Goal: Information Seeking & Learning: Learn about a topic

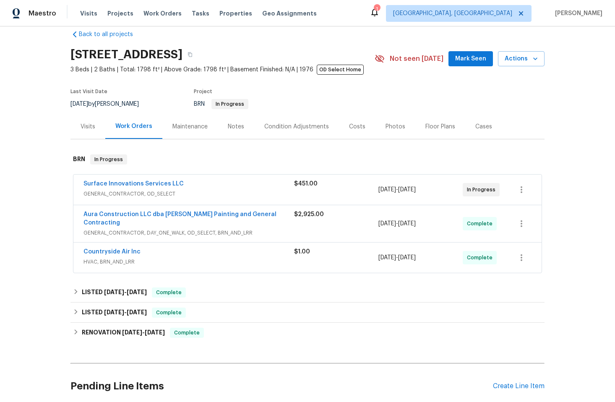
scroll to position [25, 0]
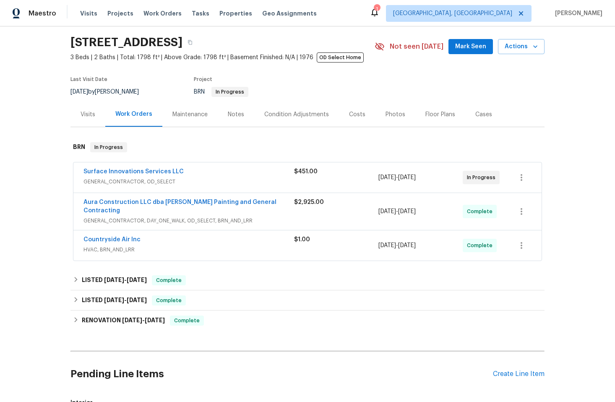
click at [273, 216] on span "GENERAL_CONTRACTOR, DAY_ONE_WALK, OD_SELECT, BRN_AND_LRR" at bounding box center [188, 220] width 211 height 8
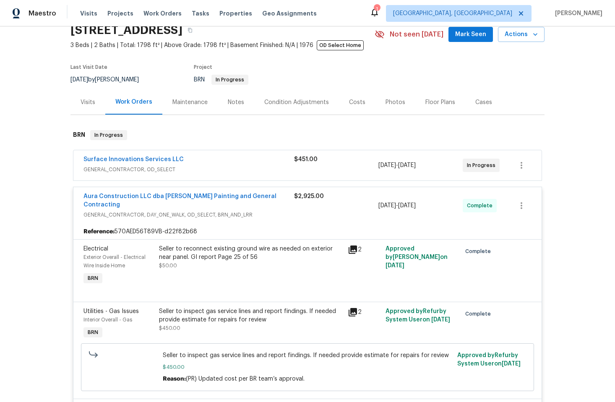
scroll to position [120, 0]
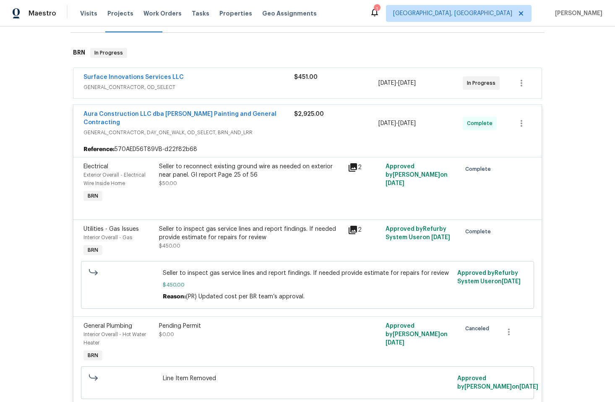
click at [246, 183] on div "Seller to reconnect existing ground wire as needed on exterior near panel. GI r…" at bounding box center [250, 183] width 189 height 47
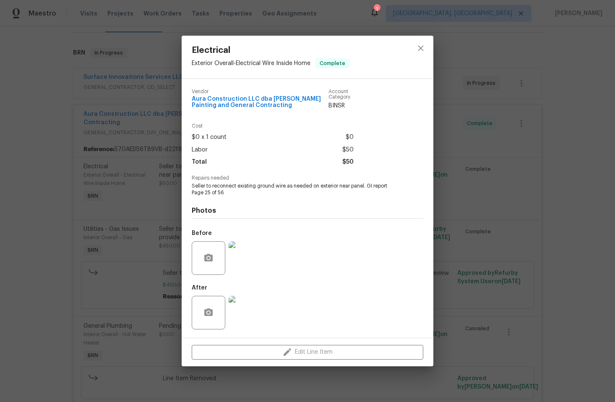
click at [259, 318] on img at bounding box center [246, 313] width 34 height 34
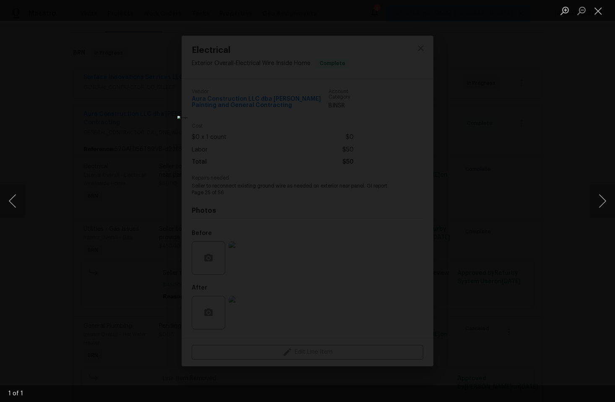
click at [552, 101] on div "Lightbox" at bounding box center [307, 201] width 615 height 402
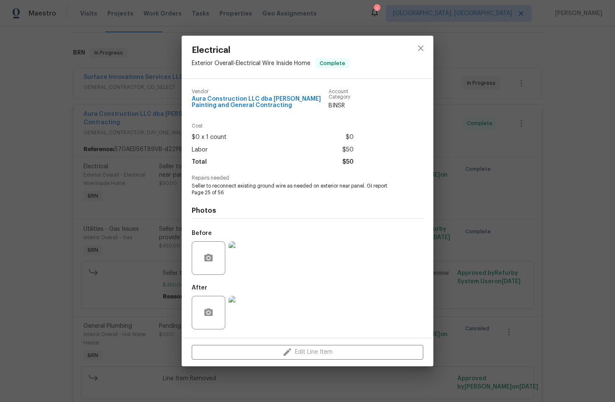
click at [540, 109] on div "Electrical Exterior Overall - Electrical Wire Inside Home Complete Vendor Aura …" at bounding box center [307, 201] width 615 height 402
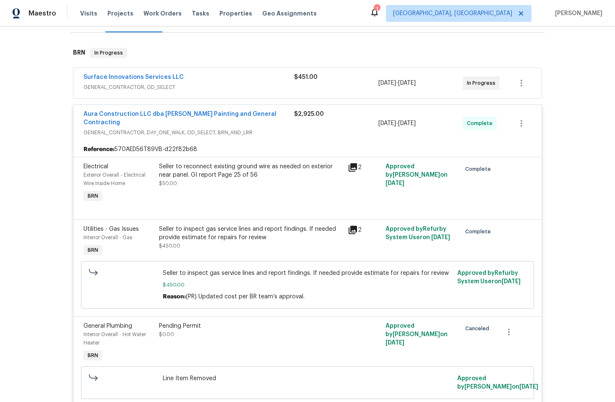
click at [271, 237] on div "Seller to inspect gas service lines and report findings. If needed provide esti…" at bounding box center [251, 237] width 184 height 25
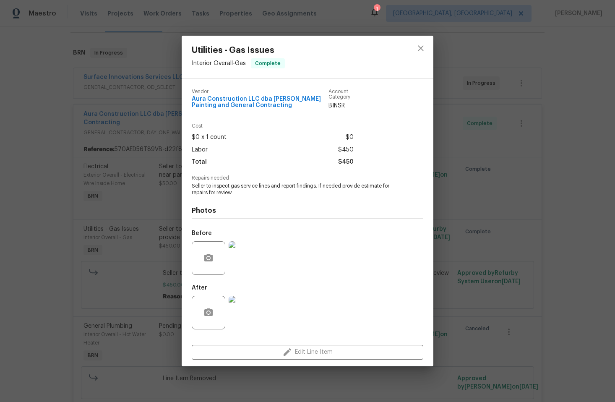
click at [545, 202] on div "Utilities - Gas Issues Interior Overall - Gas Complete Vendor Aura Construction…" at bounding box center [307, 201] width 615 height 402
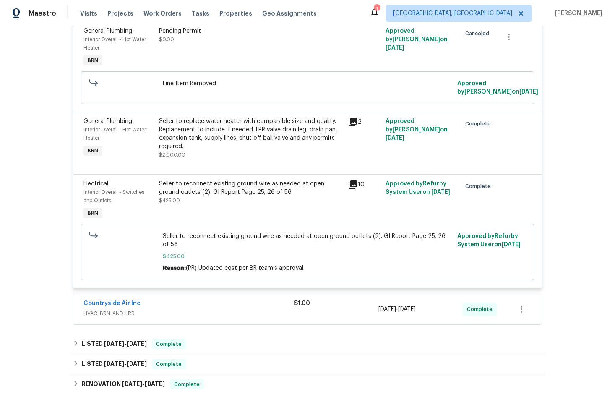
scroll to position [415, 0]
click at [247, 201] on div "Seller to reconnect existing ground wire as needed at open ground outlets (2). …" at bounding box center [251, 191] width 184 height 25
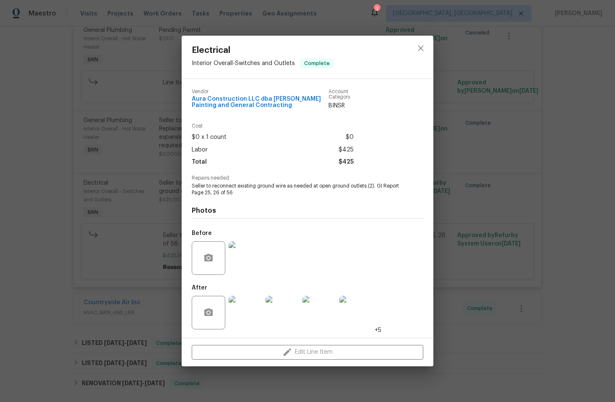
click at [247, 314] on img at bounding box center [246, 313] width 34 height 34
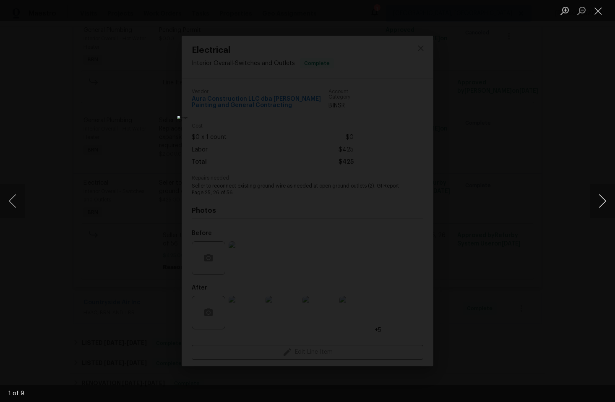
click at [601, 200] on button "Next image" at bounding box center [602, 201] width 25 height 34
click at [601, 203] on button "Next image" at bounding box center [602, 201] width 25 height 34
click at [601, 204] on button "Next image" at bounding box center [602, 201] width 25 height 34
click at [531, 213] on div "Lightbox" at bounding box center [307, 201] width 615 height 402
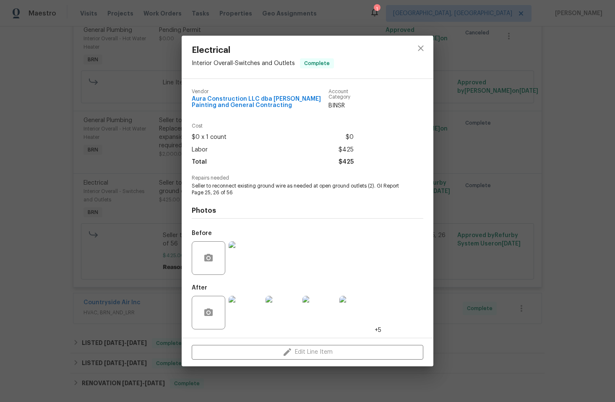
click at [593, 254] on div "Electrical Interior Overall - Switches and Outlets Complete Vendor Aura Constru…" at bounding box center [307, 201] width 615 height 402
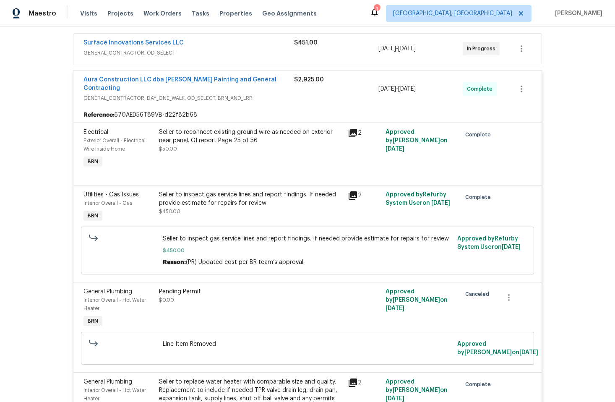
scroll to position [147, 0]
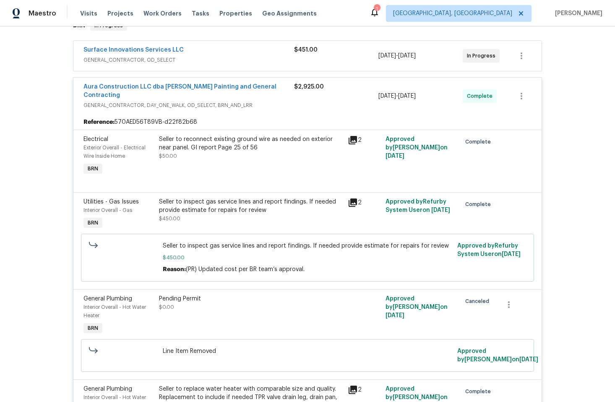
click at [317, 114] on div "Reference: 570AED56T89VB-d22f82b68" at bounding box center [307, 121] width 468 height 15
click at [279, 104] on div "Aura Construction LLC dba [PERSON_NAME] Painting and General Contracting GENERA…" at bounding box center [307, 96] width 468 height 37
click at [297, 114] on div "Reference: 570AED56T89VB-d22f82b68" at bounding box center [307, 121] width 468 height 15
drag, startPoint x: 358, startPoint y: 88, endPoint x: 344, endPoint y: 87, distance: 13.9
click at [357, 87] on div "$2,925.00" at bounding box center [336, 87] width 84 height 8
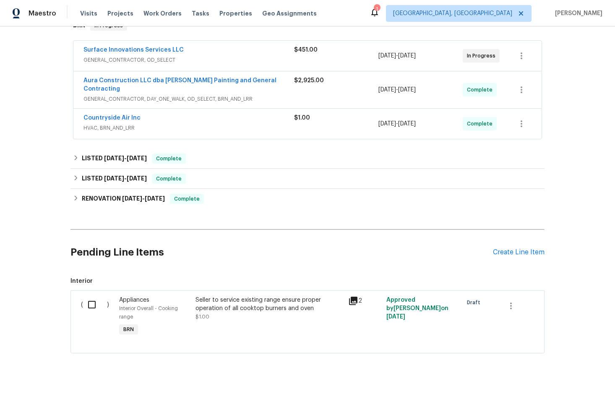
click at [235, 51] on div "Surface Innovations Services LLC" at bounding box center [188, 51] width 211 height 10
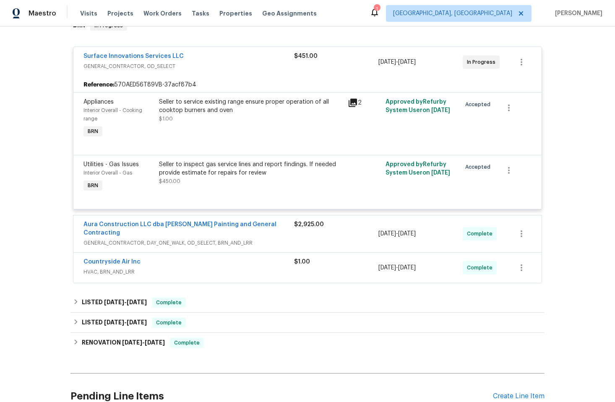
click at [266, 131] on div "Seller to service existing range ensure proper operation of all cooktop burners…" at bounding box center [250, 118] width 189 height 47
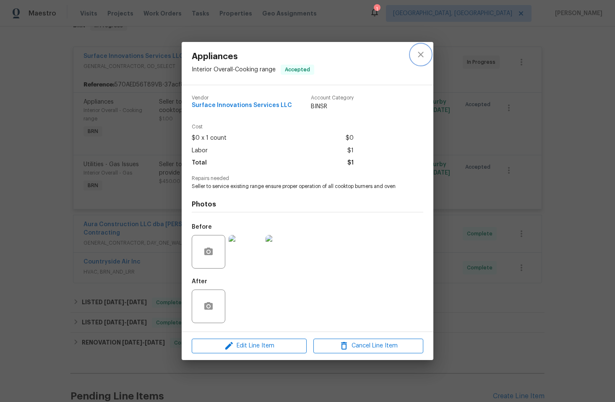
click at [417, 53] on icon "close" at bounding box center [421, 54] width 10 height 10
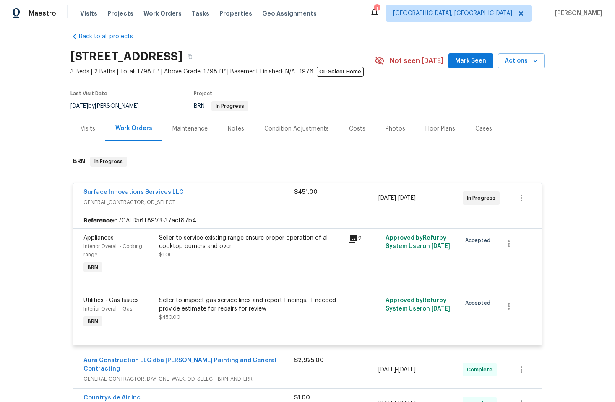
scroll to position [0, 0]
